Goal: Task Accomplishment & Management: Manage account settings

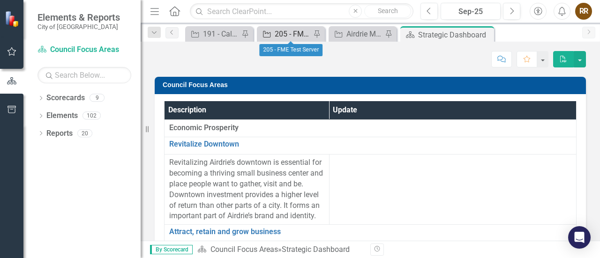
click at [281, 35] on div "205 - FME Test Server" at bounding box center [293, 34] width 36 height 12
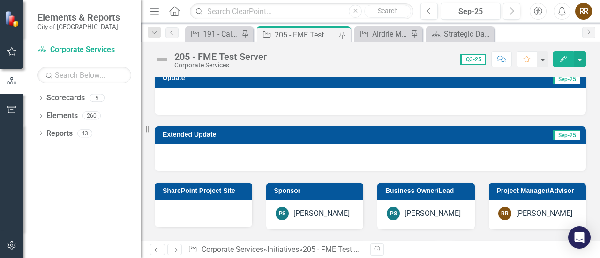
checkbox input "true"
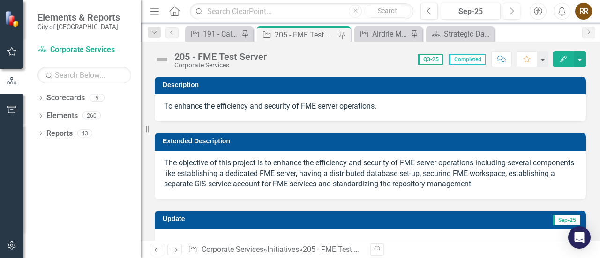
click at [565, 62] on button "Edit" at bounding box center [563, 59] width 21 height 16
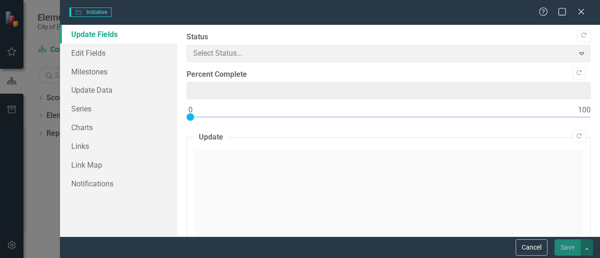
type input "0"
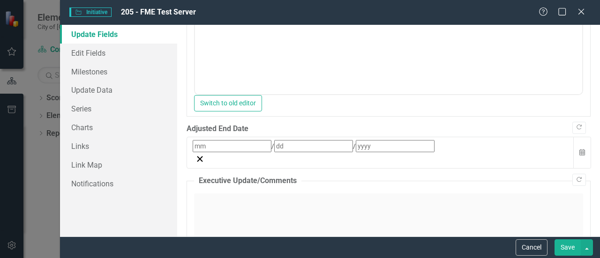
scroll to position [465, 0]
click at [93, 69] on link "Milestones" at bounding box center [118, 71] width 117 height 19
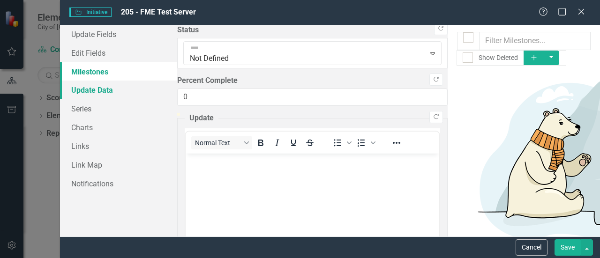
click at [88, 88] on link "Update Data" at bounding box center [118, 90] width 117 height 19
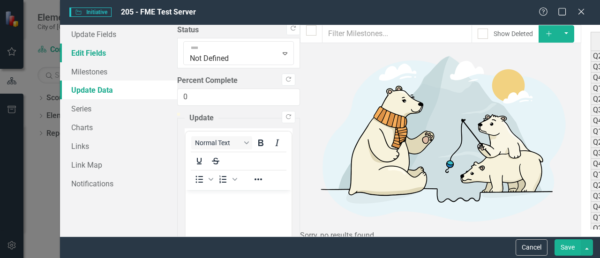
click at [83, 51] on link "Edit Fields" at bounding box center [118, 53] width 117 height 19
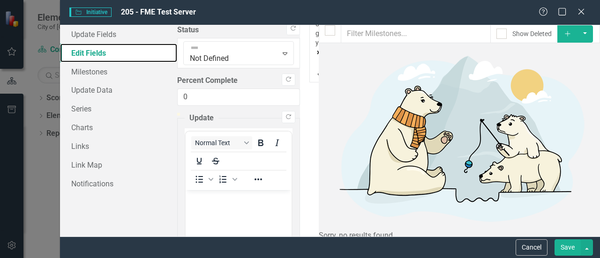
scroll to position [318, 0]
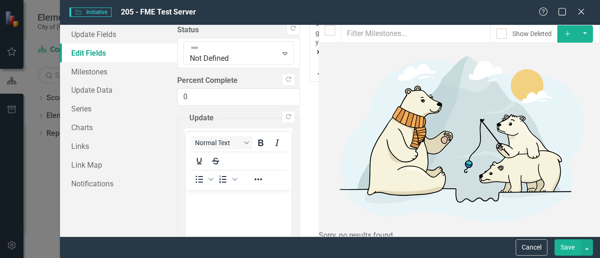
click at [575, 254] on button "Save" at bounding box center [567, 247] width 26 height 16
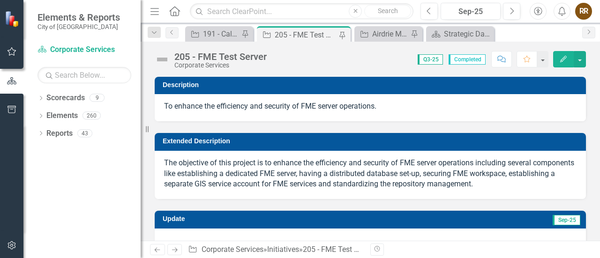
click at [564, 60] on icon "Edit" at bounding box center [563, 59] width 8 height 7
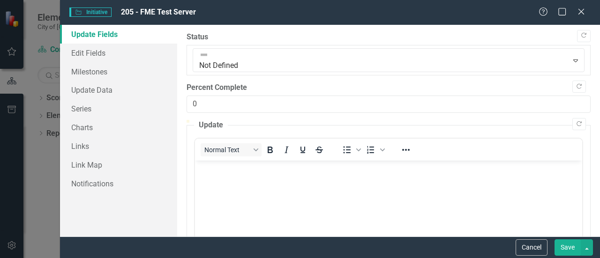
scroll to position [0, 0]
click at [266, 59] on div at bounding box center [388, 55] width 382 height 11
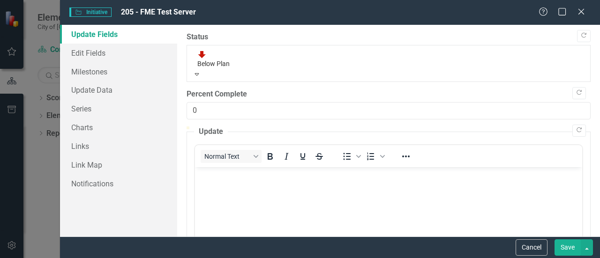
click at [213, 193] on body "Rich Text Area. Press ALT-0 for help." at bounding box center [388, 237] width 387 height 141
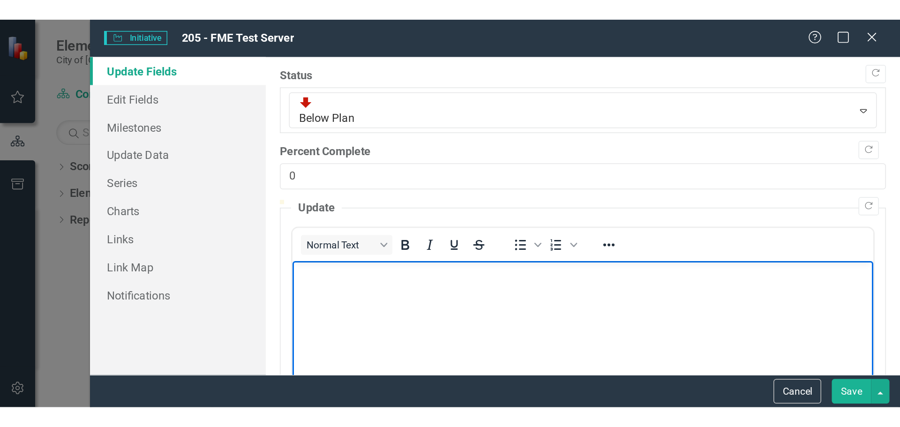
scroll to position [45, 0]
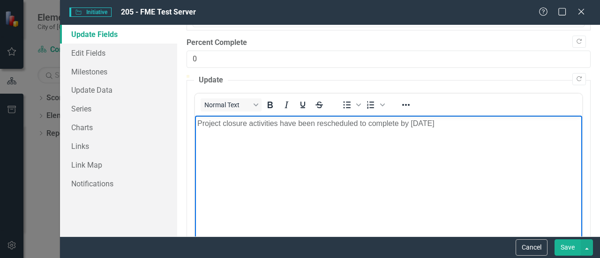
click at [198, 123] on p "Project closure activities have been rescheduled to complete by [DATE]" at bounding box center [388, 123] width 382 height 11
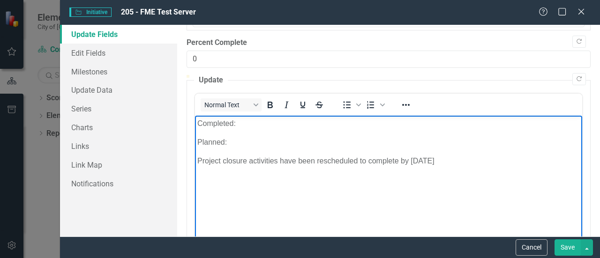
click at [248, 122] on p "Completed:" at bounding box center [388, 123] width 382 height 11
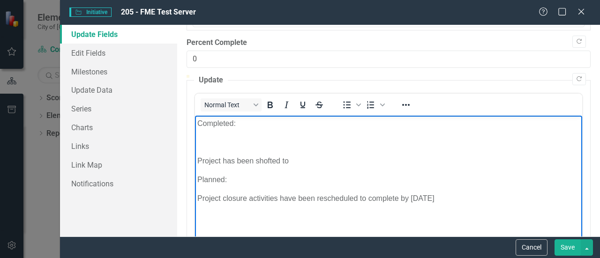
click at [200, 156] on p "Project has been shofted to" at bounding box center [388, 160] width 382 height 11
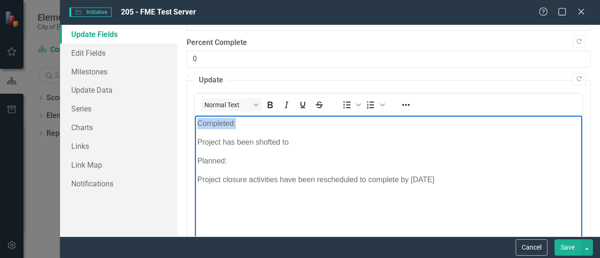
drag, startPoint x: 245, startPoint y: 125, endPoint x: 381, endPoint y: 248, distance: 183.8
click at [195, 120] on html "Completed: Project has been shofted to Planned: Project closure activities have…" at bounding box center [388, 185] width 387 height 141
drag, startPoint x: 233, startPoint y: 160, endPoint x: 187, endPoint y: 159, distance: 45.9
click at [195, 159] on html "Completed: Project has been shofted to Planned: Project closure activities have…" at bounding box center [388, 185] width 387 height 141
click at [196, 142] on body "Completed: Project has been shofted to Planned: Project closure activities have…" at bounding box center [388, 185] width 387 height 141
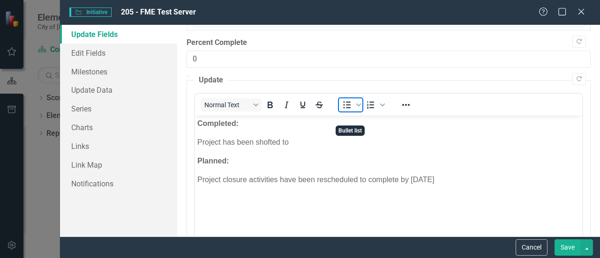
click at [344, 111] on icon "Bullet list" at bounding box center [346, 104] width 11 height 11
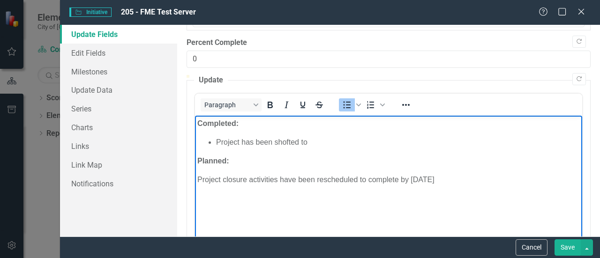
click at [314, 143] on li "Project has been shofted to" at bounding box center [398, 141] width 364 height 11
click at [386, 146] on li "Project execution has been ended, and moved to" at bounding box center [398, 141] width 364 height 11
click at [199, 179] on p "Project closure activities have been rescheduled to complete by [DATE]" at bounding box center [388, 179] width 382 height 11
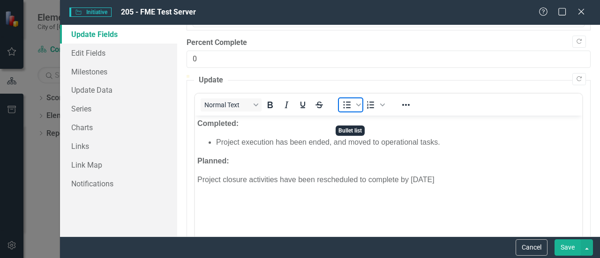
click at [342, 111] on icon "Bullet list" at bounding box center [346, 104] width 11 height 11
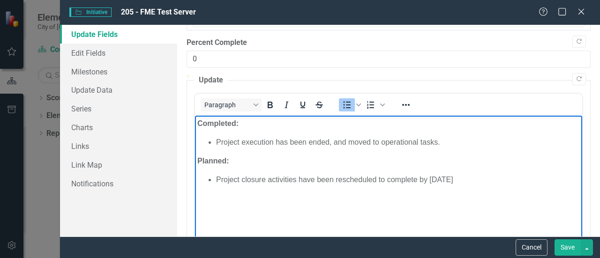
click at [568, 249] on button "Save" at bounding box center [567, 247] width 26 height 16
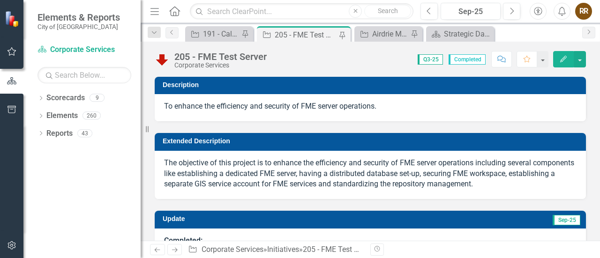
click at [568, 249] on div "Revision History" at bounding box center [590, 250] width 441 height 12
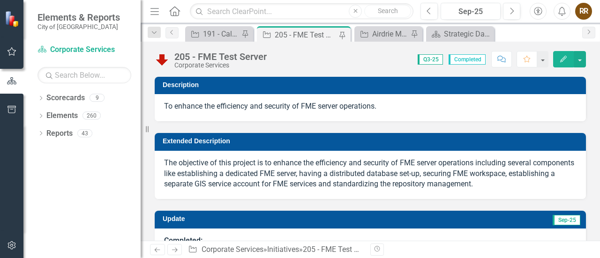
click at [568, 249] on div "Revision History" at bounding box center [590, 250] width 441 height 12
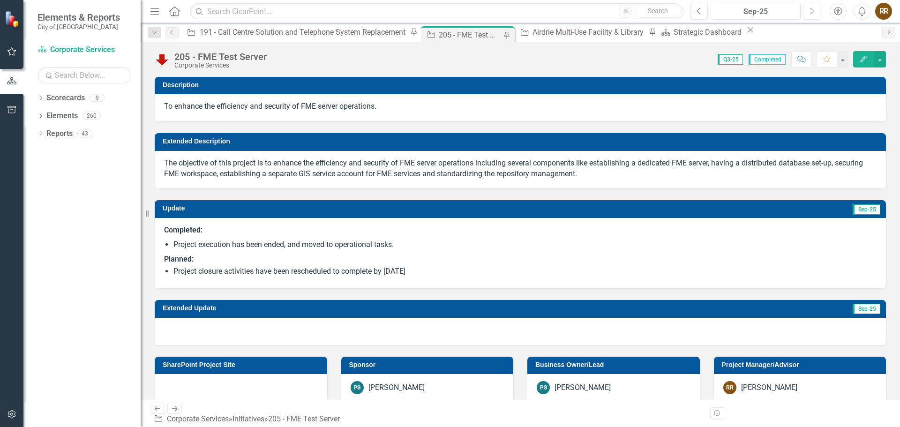
drag, startPoint x: 405, startPoint y: 245, endPoint x: 169, endPoint y: 239, distance: 236.7
click at [173, 240] on li "Project execution has been ended, and moved to operational tasks." at bounding box center [524, 244] width 703 height 11
click at [399, 244] on li "Project execution has been ended, and moved to operational tasks." at bounding box center [524, 244] width 703 height 11
click at [395, 244] on li "Project execution has been ended, and moved to operational tasks." at bounding box center [524, 244] width 703 height 11
drag, startPoint x: 398, startPoint y: 246, endPoint x: 298, endPoint y: 245, distance: 99.8
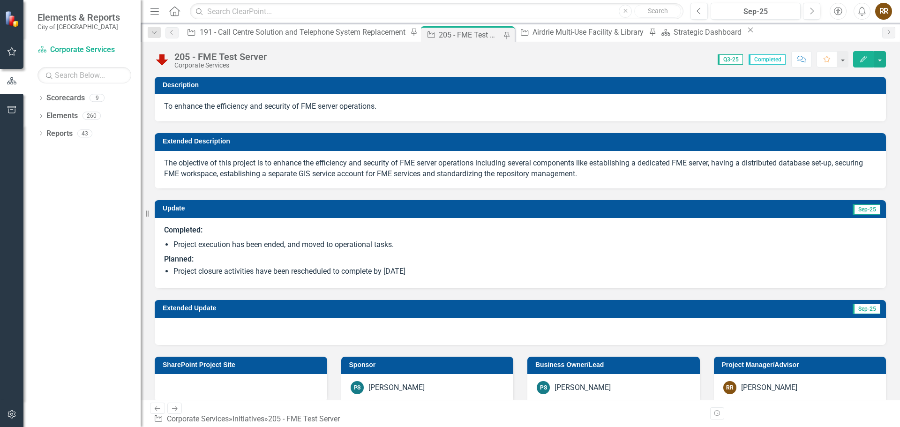
click at [298, 245] on li "Project execution has been ended, and moved to operational tasks." at bounding box center [524, 244] width 703 height 11
drag, startPoint x: 391, startPoint y: 246, endPoint x: 215, endPoint y: 260, distance: 176.3
click at [304, 246] on li "Project execution has been ended, and moved to operational tasks." at bounding box center [524, 244] width 703 height 11
click at [173, 244] on span "Completed: Project execution has been ended, and moved to operational tasks. Pl…" at bounding box center [520, 252] width 712 height 54
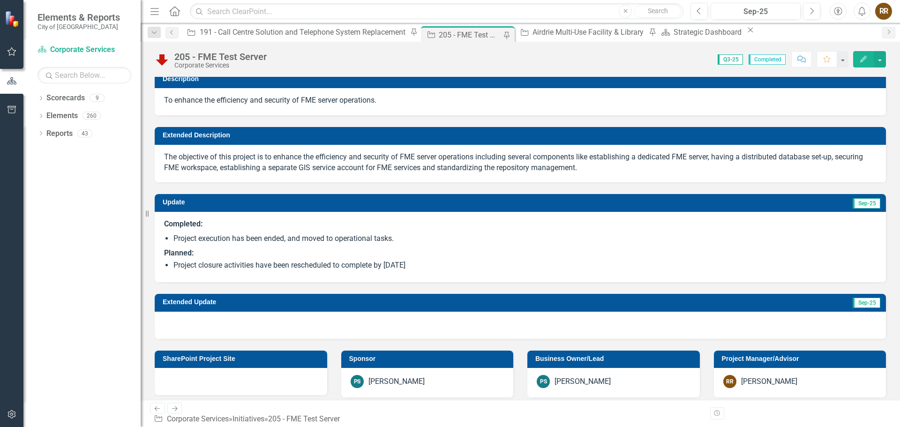
scroll to position [0, 0]
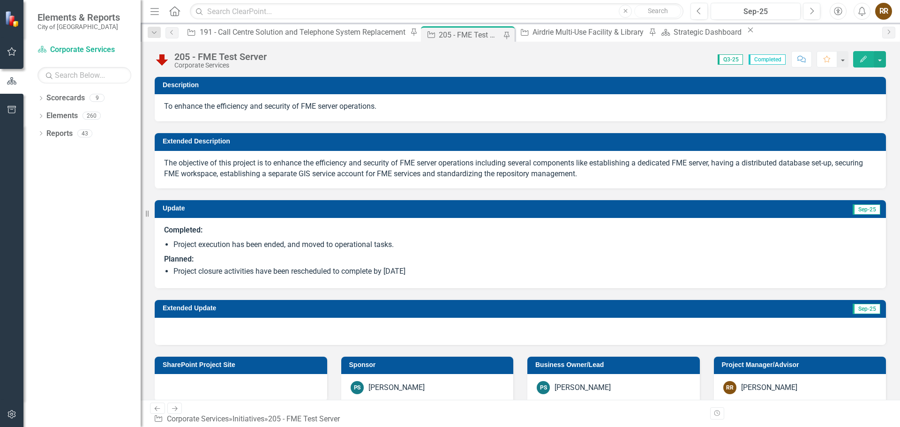
click at [172, 242] on span "Completed: Project execution has been ended, and moved to operational tasks. Pl…" at bounding box center [520, 252] width 712 height 54
drag, startPoint x: 173, startPoint y: 245, endPoint x: 402, endPoint y: 239, distance: 228.8
click at [402, 239] on span "Completed: Project execution has been ended, and moved to operational tasks. Pl…" at bounding box center [520, 252] width 712 height 54
click at [372, 246] on li "Project execution has been ended, and moved to operational tasks." at bounding box center [524, 244] width 703 height 11
click at [428, 258] on li "Project closure activities have been rescheduled to complete by [DATE]" at bounding box center [524, 271] width 703 height 11
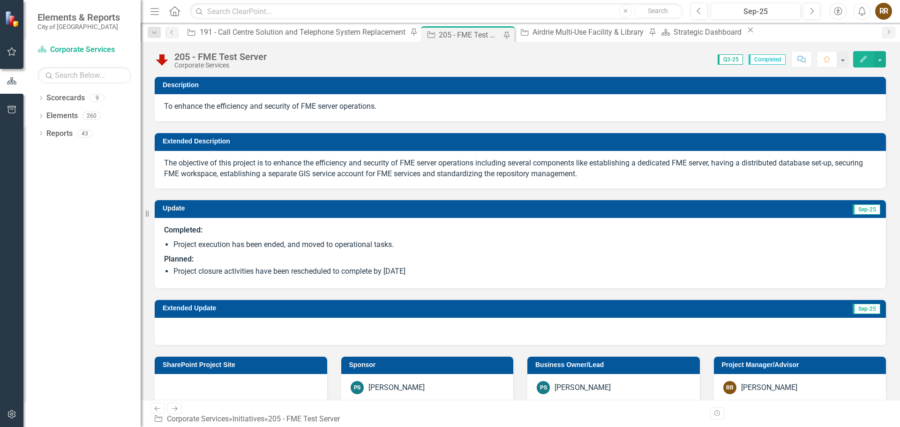
click at [428, 258] on li "Project closure activities have been rescheduled to complete by [DATE]" at bounding box center [524, 271] width 703 height 11
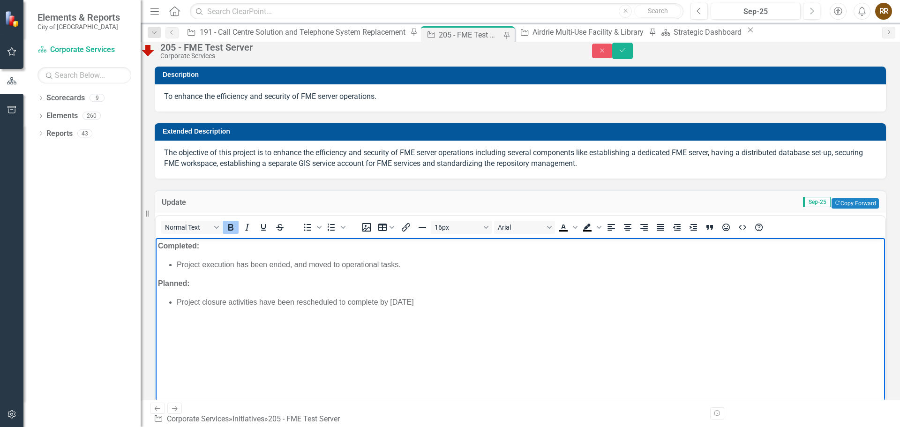
drag, startPoint x: 451, startPoint y: 303, endPoint x: 147, endPoint y: 240, distance: 310.9
click at [156, 240] on html "Completed: Project execution has been ended, and moved to operational tasks. Pl…" at bounding box center [520, 308] width 729 height 141
copy body "Completed: Project execution has been ended, and moved to operational tasks. Pl…"
drag, startPoint x: 429, startPoint y: 274, endPoint x: 401, endPoint y: 274, distance: 28.1
click at [427, 258] on body "Completed: Project execution has been ended, and moved to operational tasks. Pl…" at bounding box center [520, 308] width 729 height 141
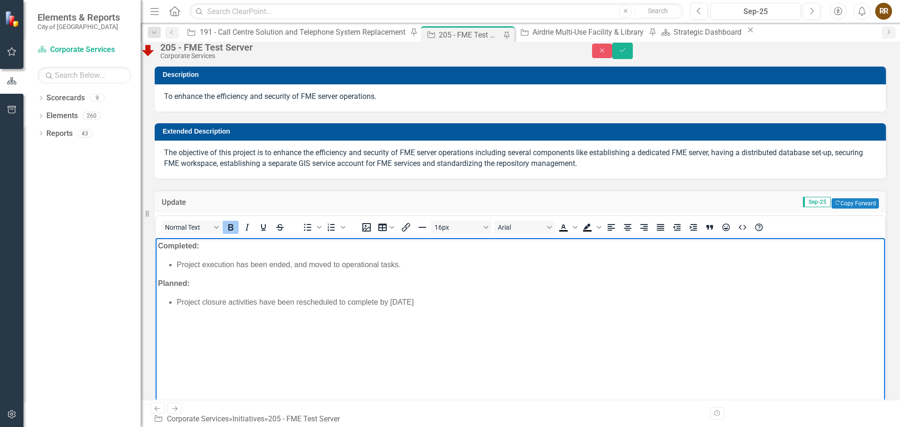
click at [404, 258] on li "Project execution has been ended, and moved to operational tasks." at bounding box center [530, 264] width 706 height 11
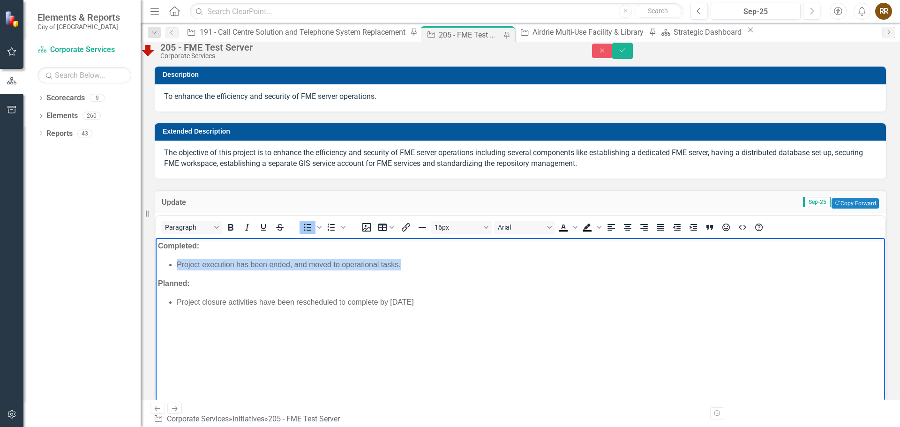
drag, startPoint x: 402, startPoint y: 264, endPoint x: 173, endPoint y: 262, distance: 228.2
click at [173, 258] on ul "Project execution has been ended, and moved to operational tasks." at bounding box center [520, 264] width 725 height 11
paste body "Rich Text Area. Press ALT-0 for help."
